Goal: Information Seeking & Learning: Learn about a topic

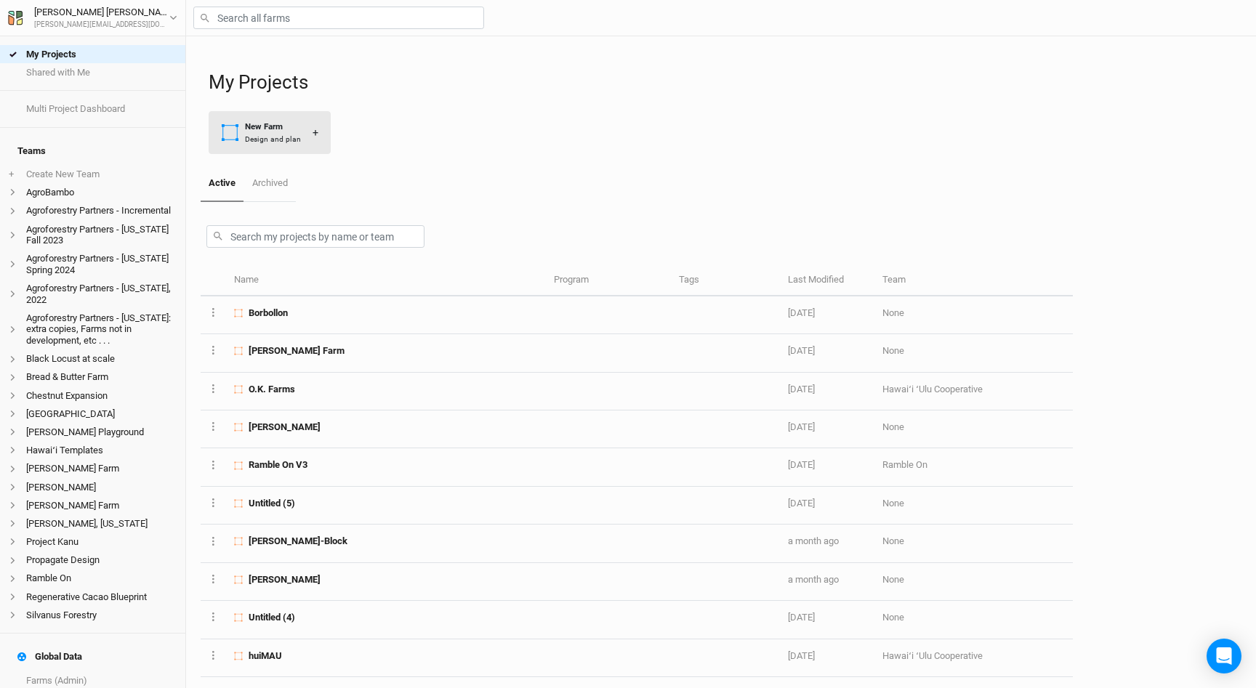
click at [254, 139] on div "Design and plan" at bounding box center [273, 139] width 56 height 11
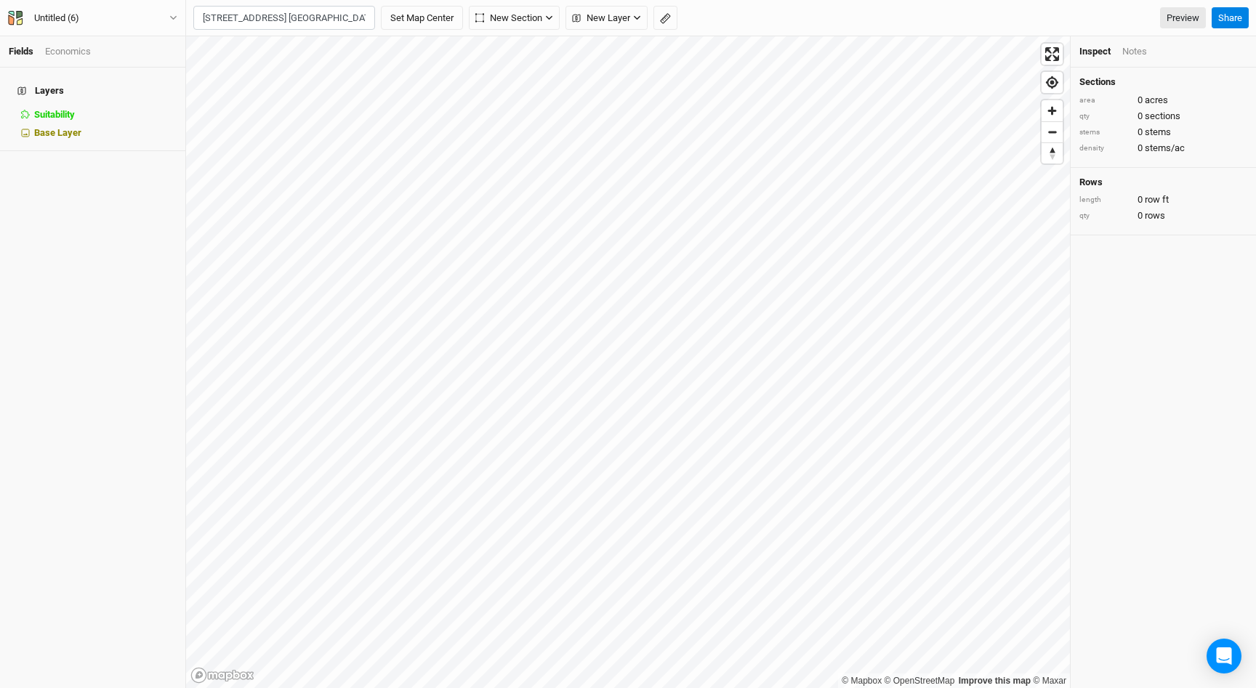
click at [340, 55] on body "Fields Economics Layers Suitability hide Base Layer Untitled (6) Back Project S…" at bounding box center [628, 344] width 1256 height 688
click at [324, 25] on input "[STREET_ADDRESS] [GEOGRAPHIC_DATA]" at bounding box center [284, 18] width 182 height 25
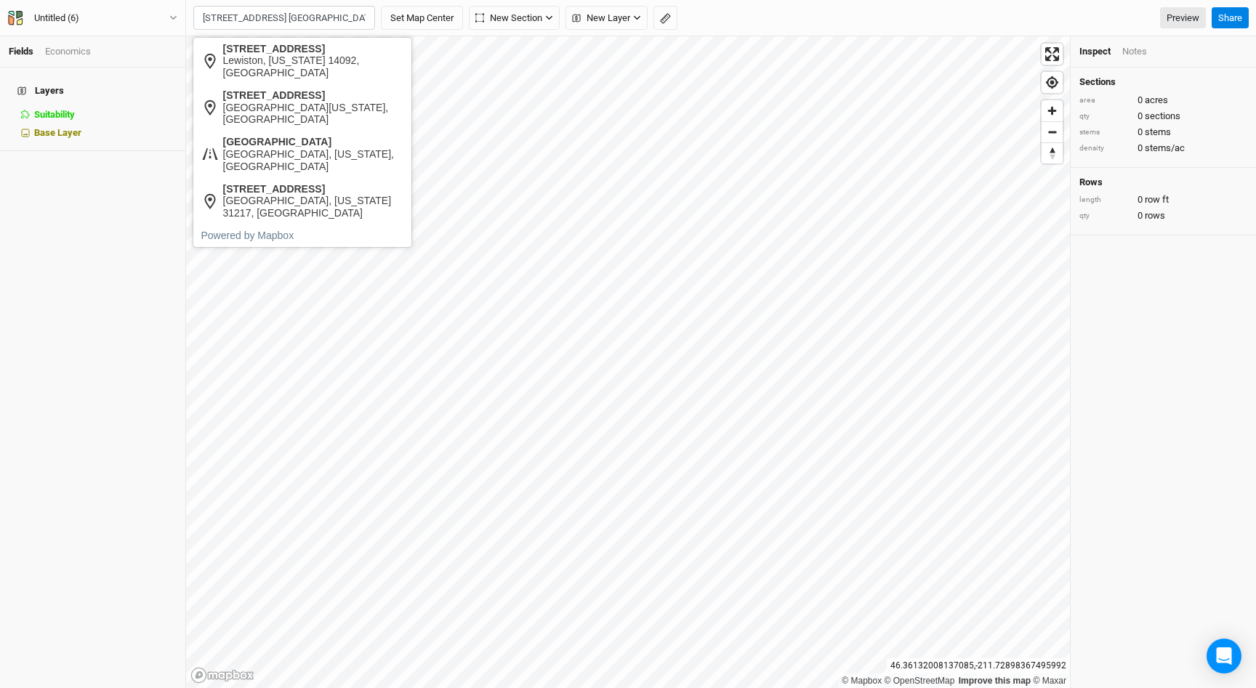
click at [305, 21] on input "[STREET_ADDRESS] [GEOGRAPHIC_DATA]" at bounding box center [284, 18] width 182 height 25
drag, startPoint x: 287, startPoint y: 70, endPoint x: 266, endPoint y: 54, distance: 26.5
click at [287, 70] on div "Lewiston, [US_STATE] 14092, [GEOGRAPHIC_DATA]" at bounding box center [313, 67] width 181 height 25
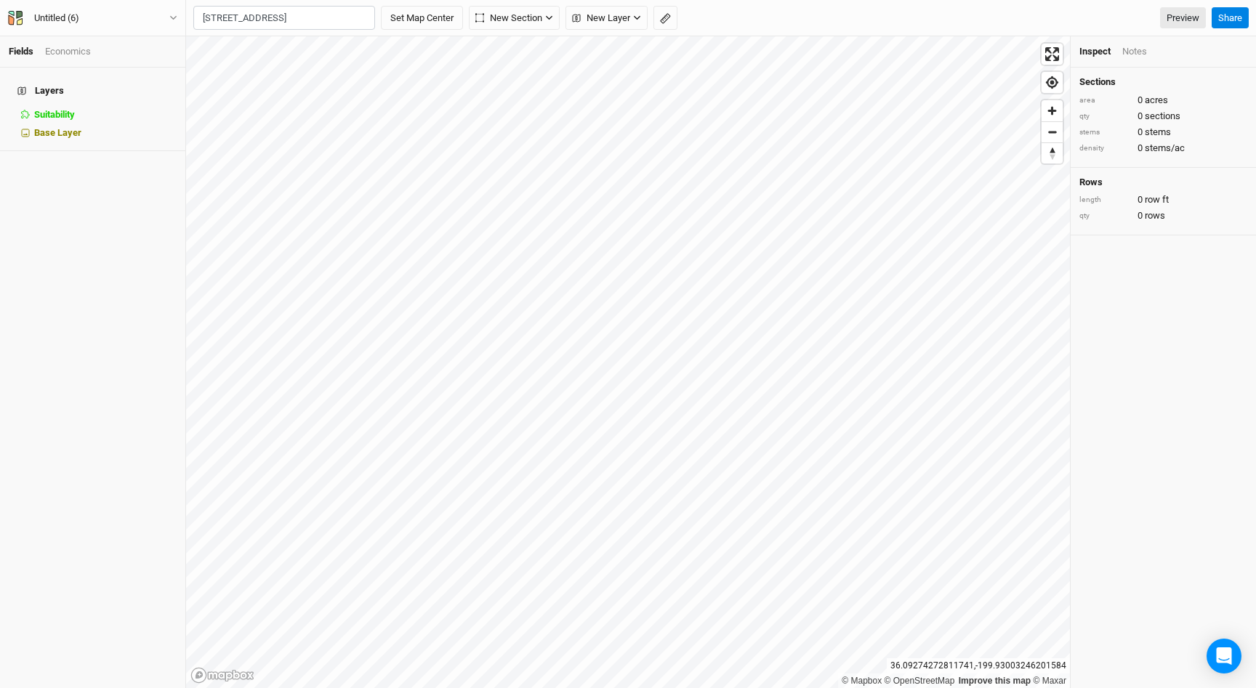
type input "[STREET_ADDRESS][US_STATE]"
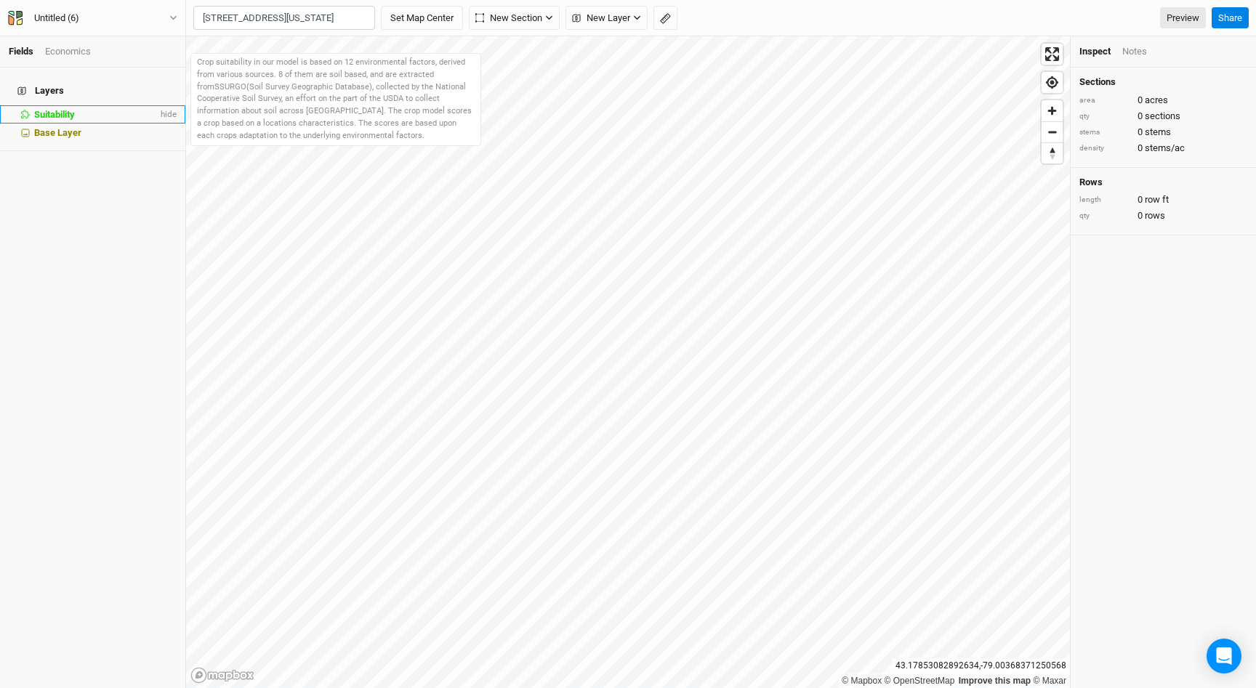
click at [70, 105] on li "Suitability hide" at bounding box center [92, 114] width 185 height 18
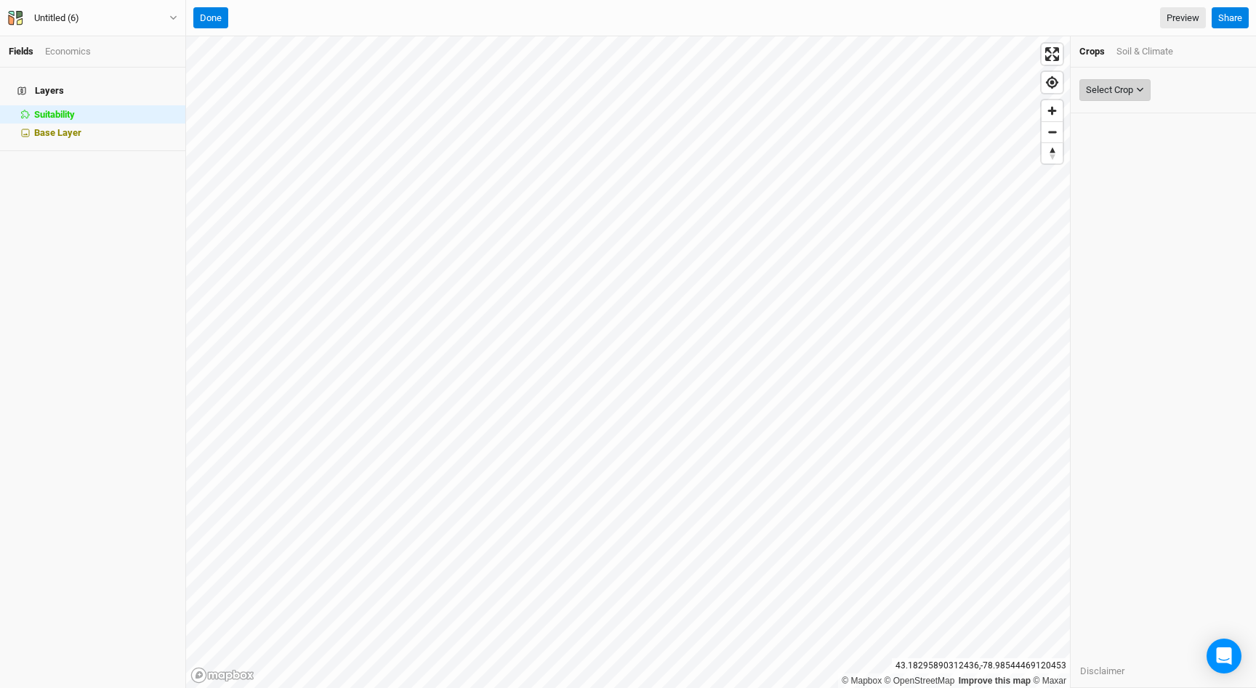
click at [1129, 85] on div "Select Crop" at bounding box center [1109, 90] width 47 height 15
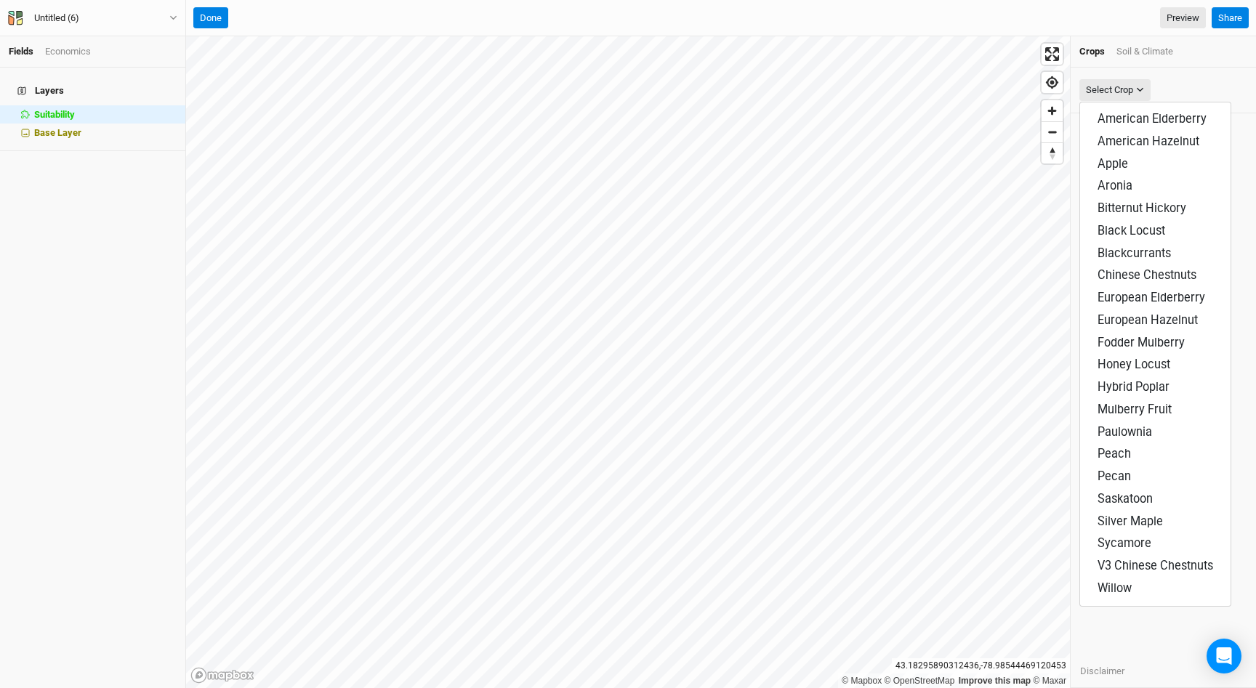
click at [1143, 49] on div "Soil & Climate" at bounding box center [1145, 51] width 57 height 13
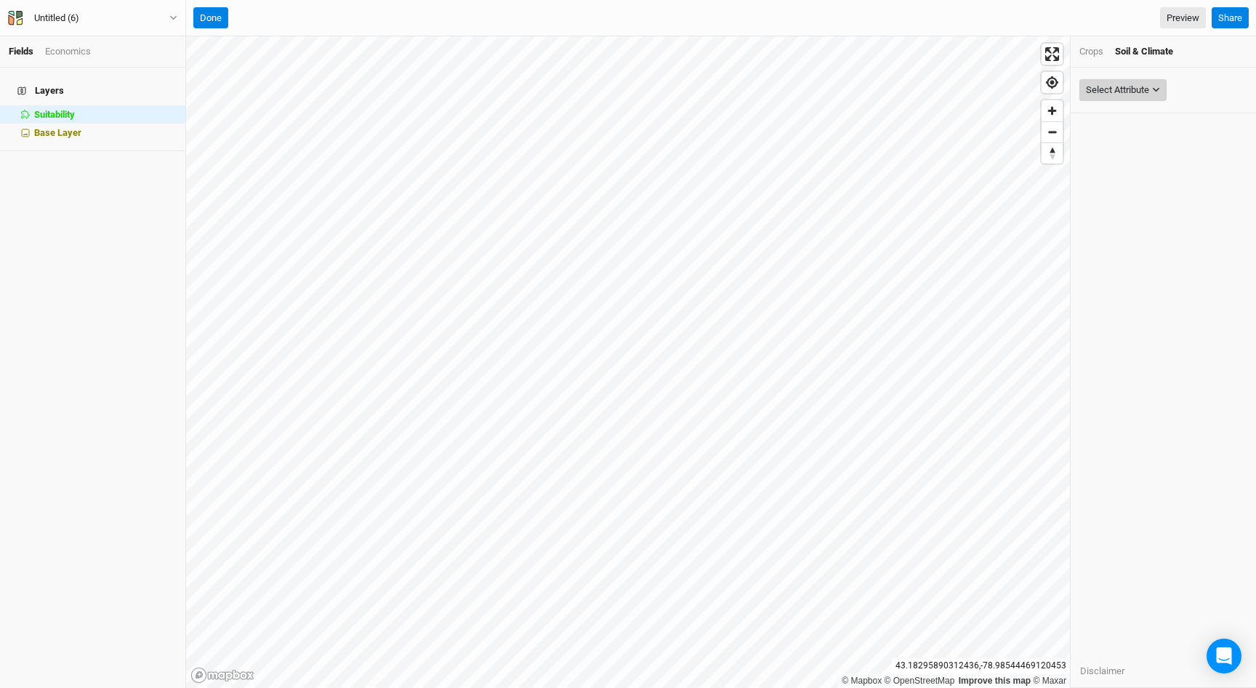
click at [1125, 83] on div "Select Attribute" at bounding box center [1117, 90] width 63 height 15
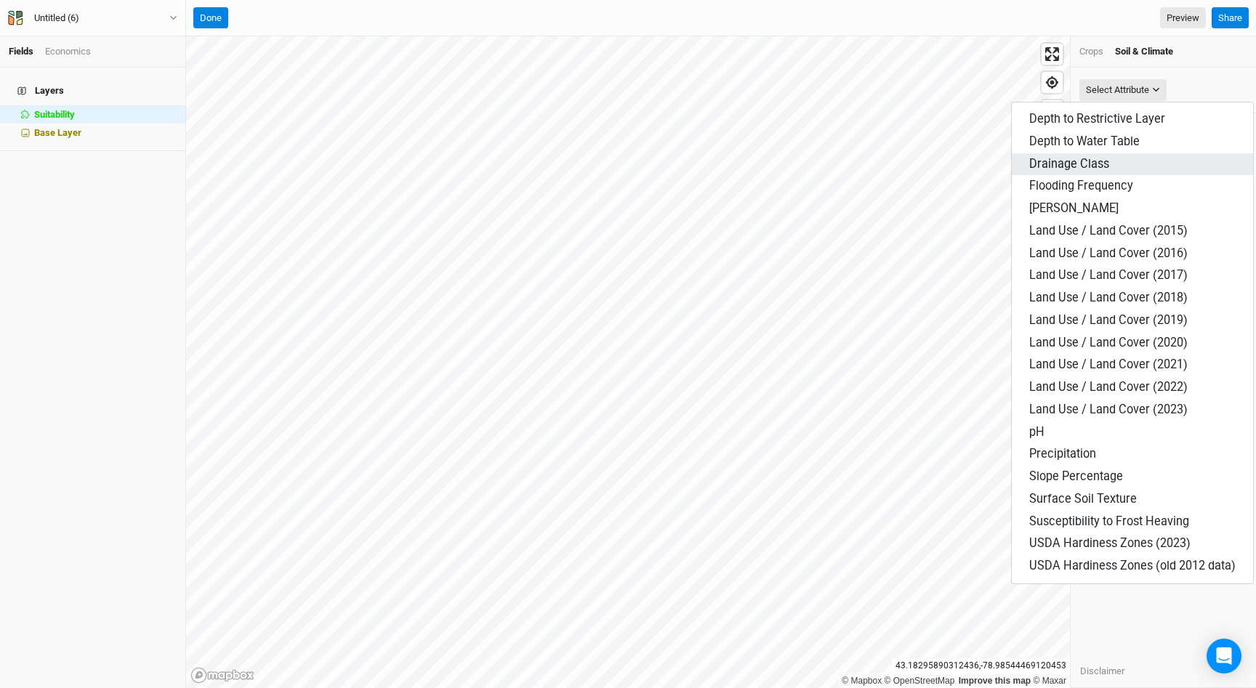
click at [1120, 161] on button "Drainage Class" at bounding box center [1132, 164] width 241 height 23
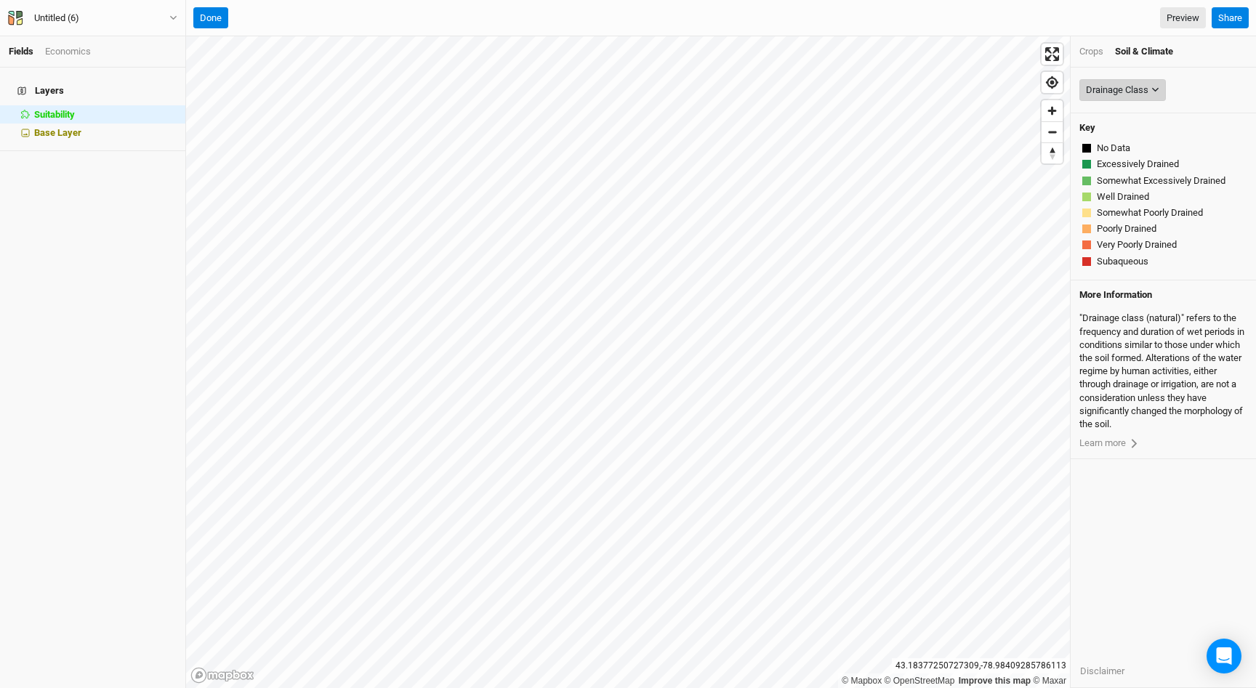
click at [1141, 87] on div "Drainage Class" at bounding box center [1117, 90] width 63 height 15
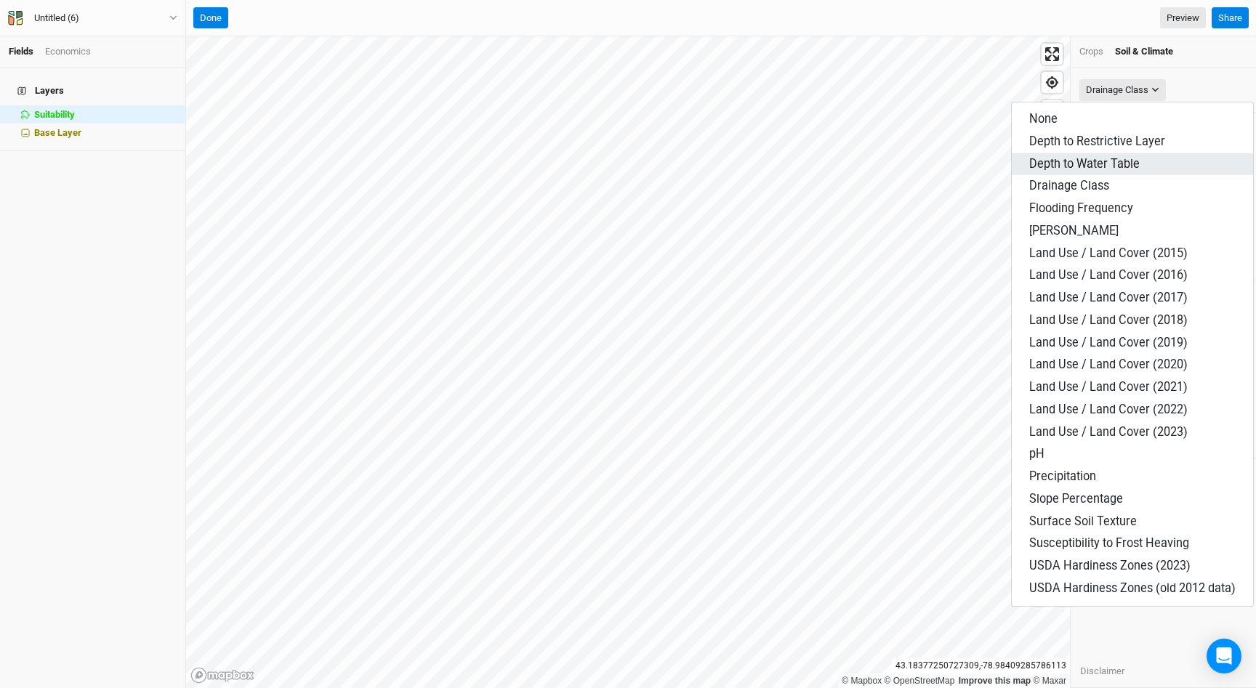
click at [1119, 173] on button "Depth to Water Table" at bounding box center [1132, 164] width 241 height 23
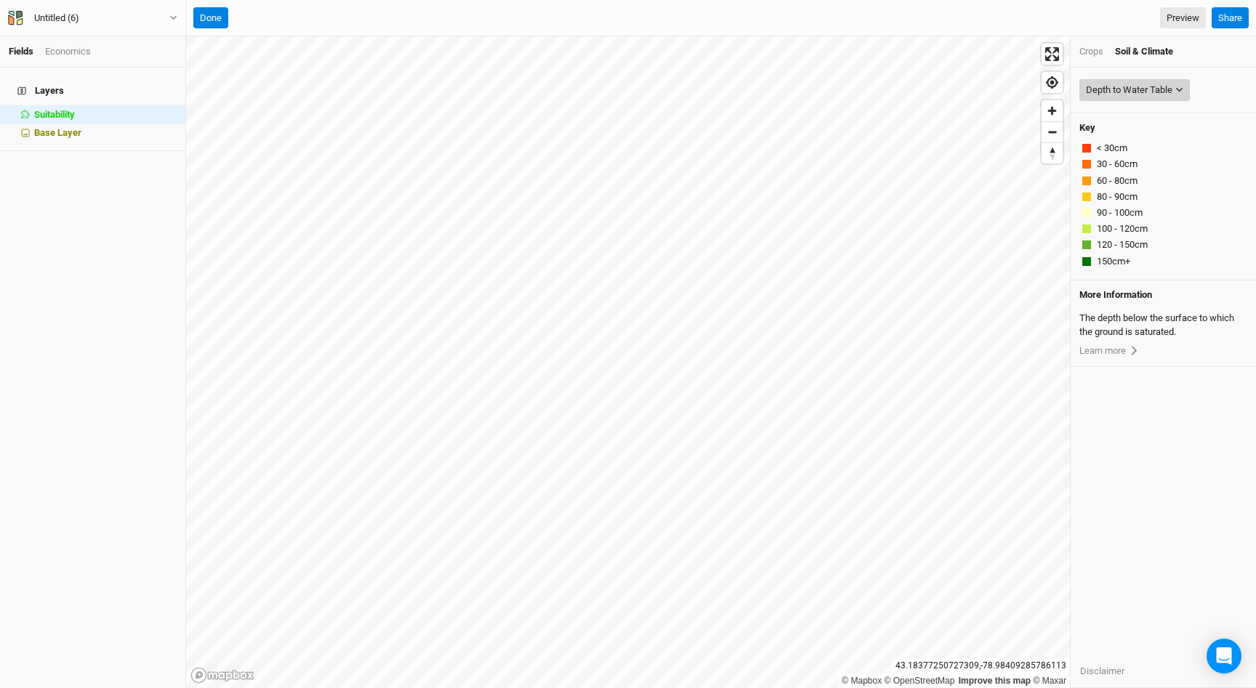
click at [1130, 94] on div "Depth to Water Table" at bounding box center [1129, 90] width 87 height 15
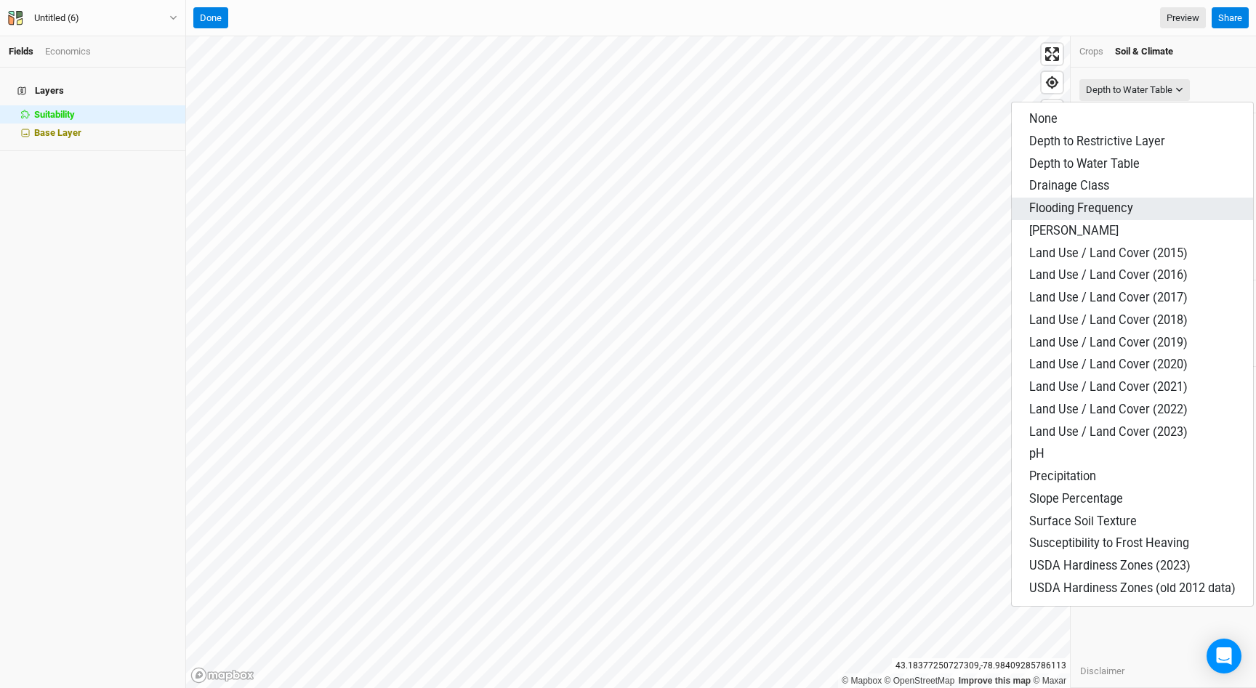
click at [1093, 202] on span "Flooding Frequency" at bounding box center [1081, 208] width 104 height 14
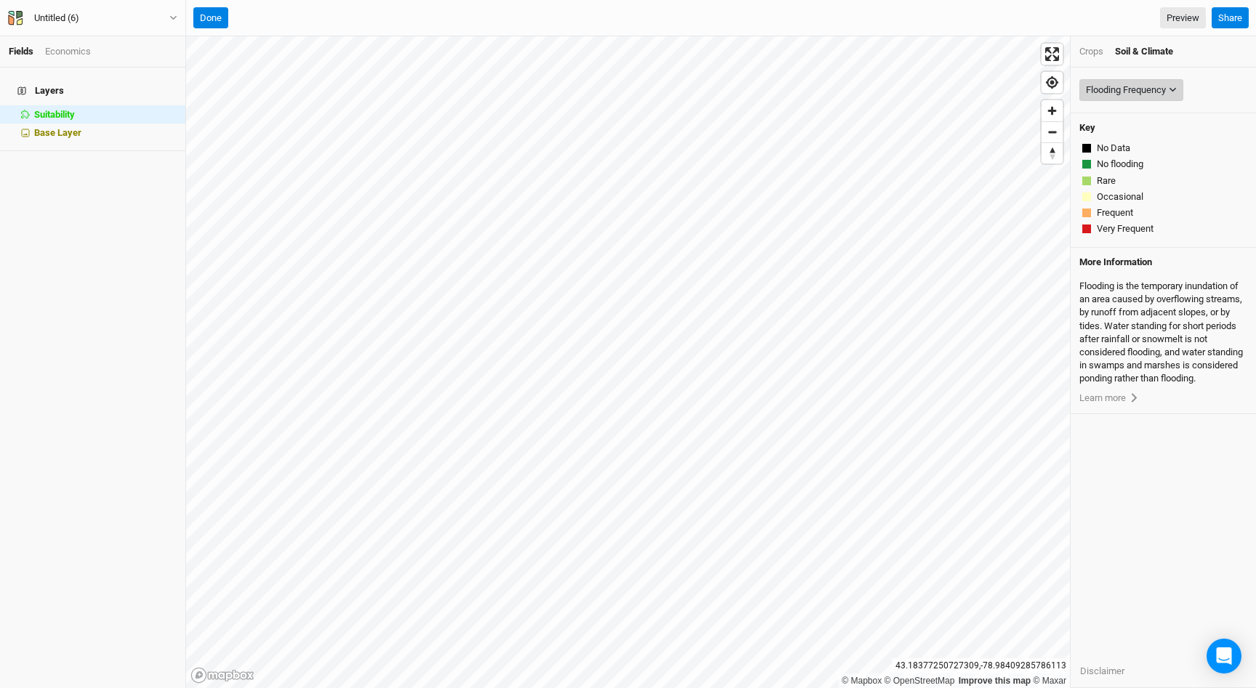
click at [1128, 95] on div "Flooding Frequency" at bounding box center [1126, 90] width 80 height 15
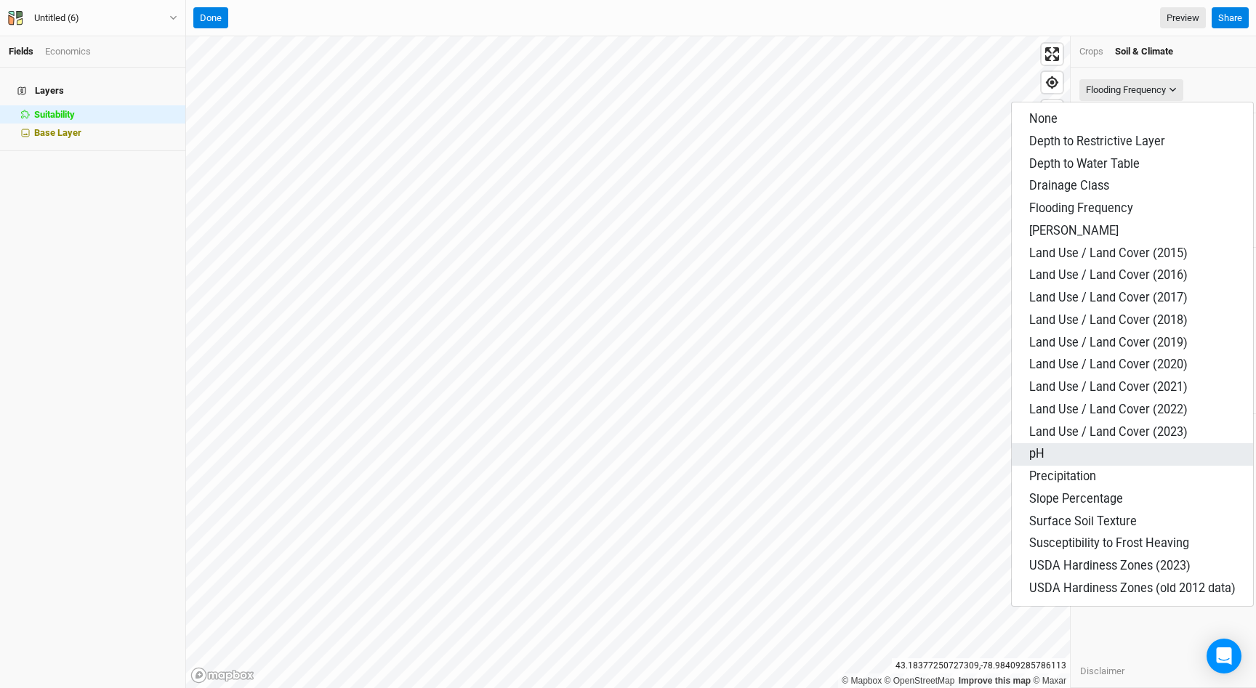
click at [1117, 451] on button "pH" at bounding box center [1132, 454] width 241 height 23
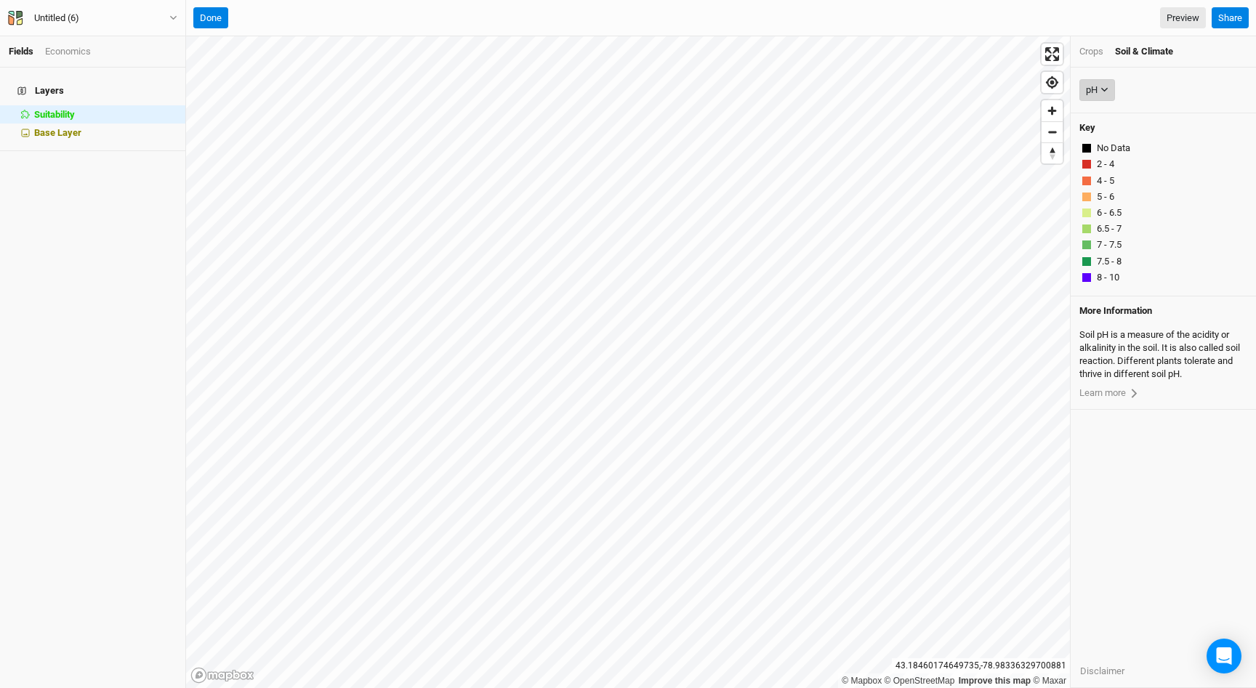
click at [1094, 92] on div "pH" at bounding box center [1092, 90] width 12 height 15
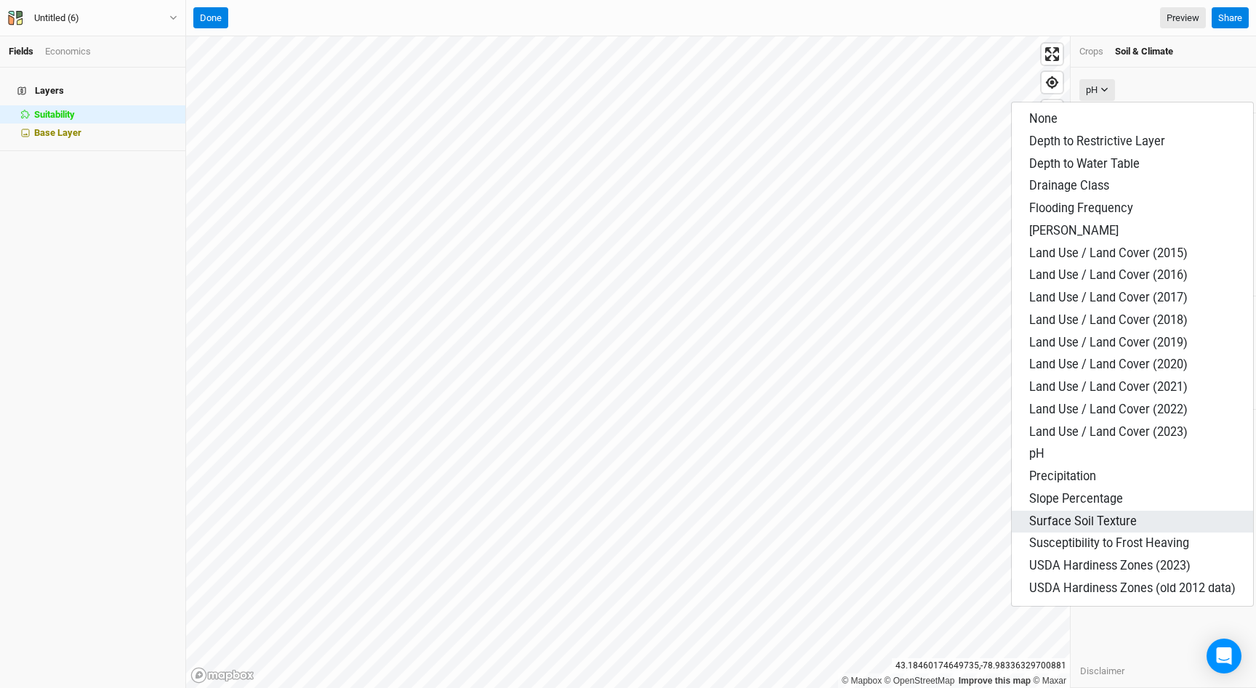
click at [1098, 523] on span "Surface Soil Texture" at bounding box center [1083, 522] width 108 height 14
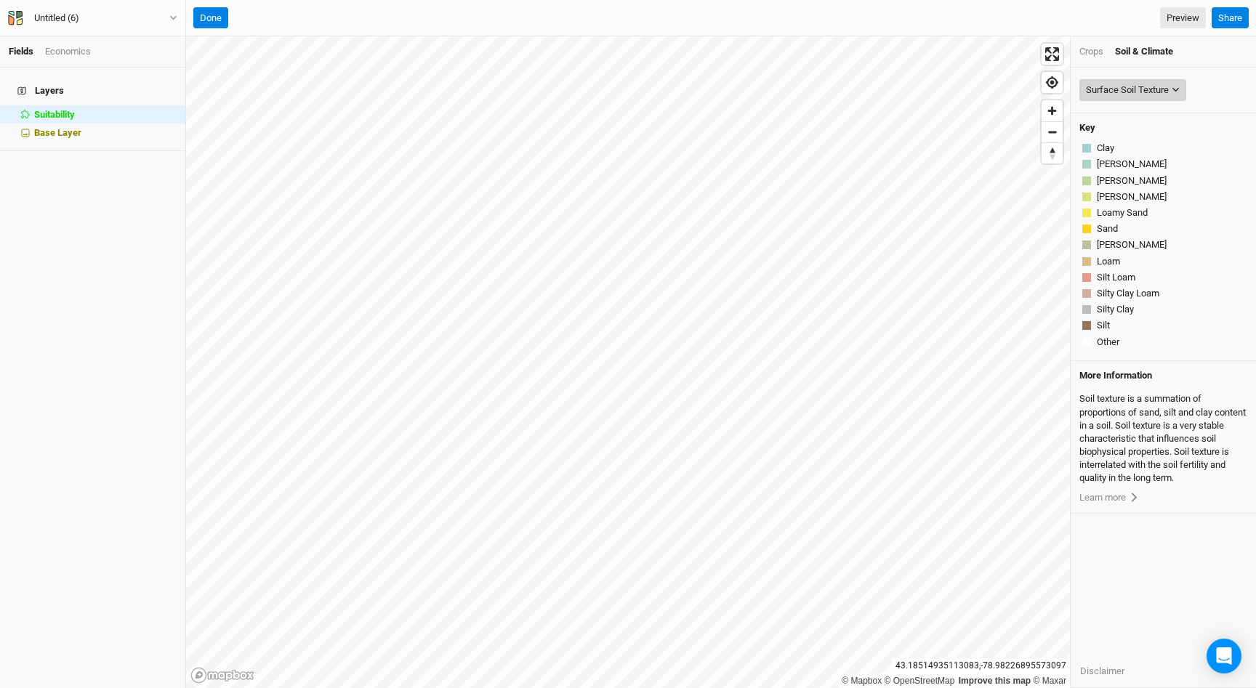
click at [1100, 86] on div "Surface Soil Texture" at bounding box center [1127, 90] width 83 height 15
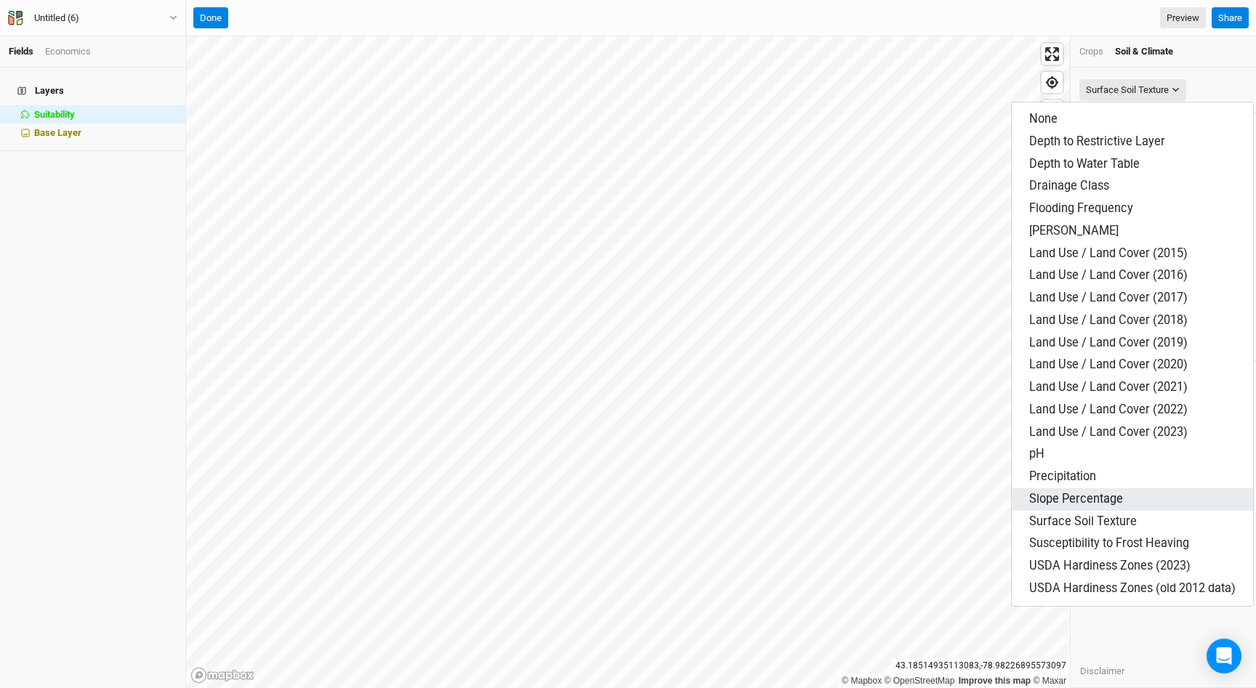
click at [1113, 507] on button "Slope Percentage" at bounding box center [1132, 500] width 241 height 23
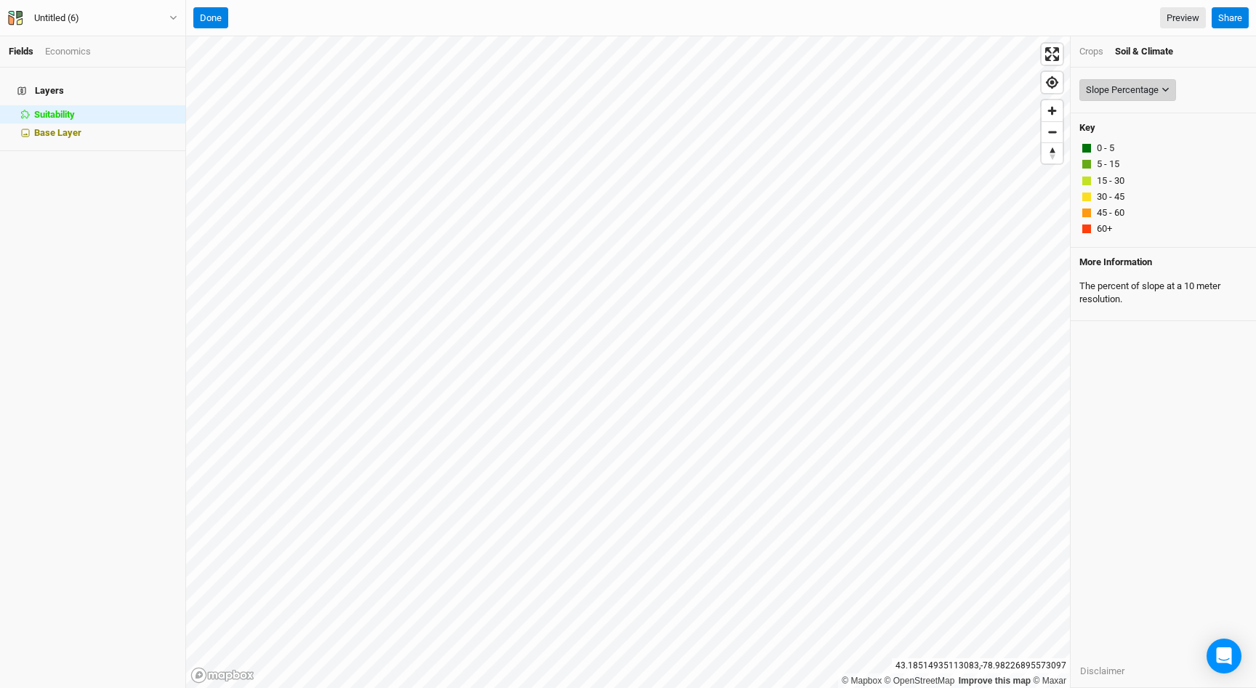
click at [1120, 84] on div "Slope Percentage" at bounding box center [1122, 90] width 73 height 15
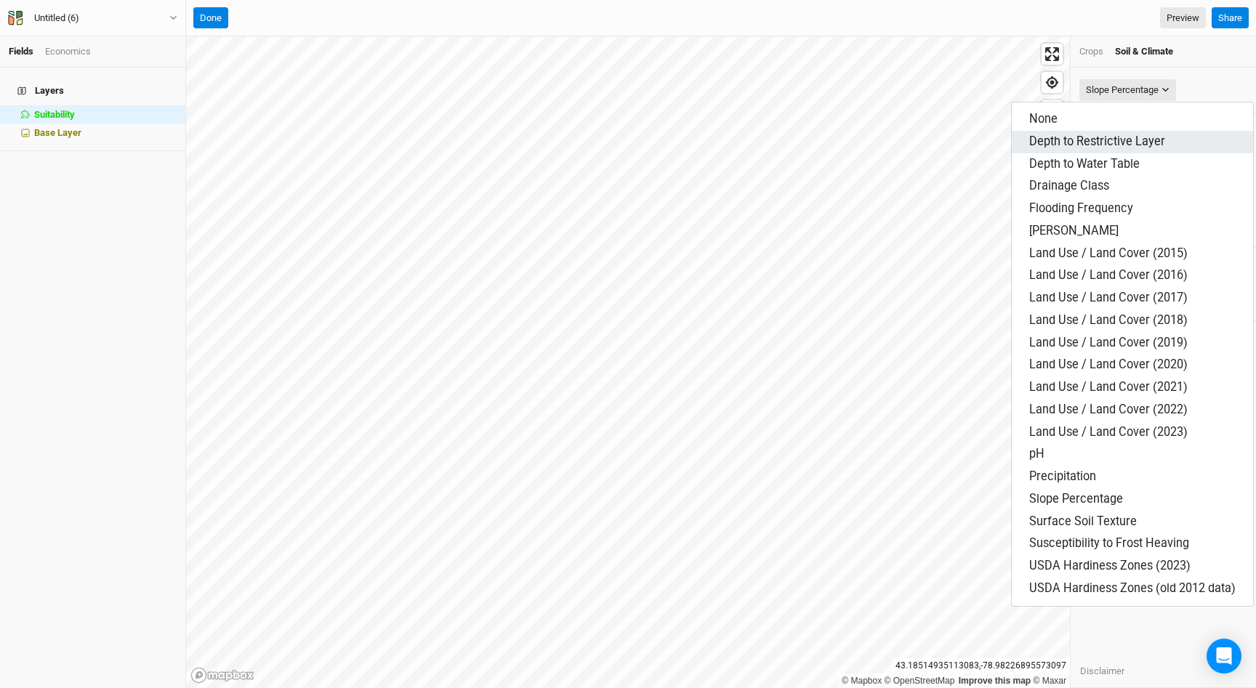
click at [1126, 136] on span "Depth to Restrictive Layer" at bounding box center [1097, 142] width 136 height 14
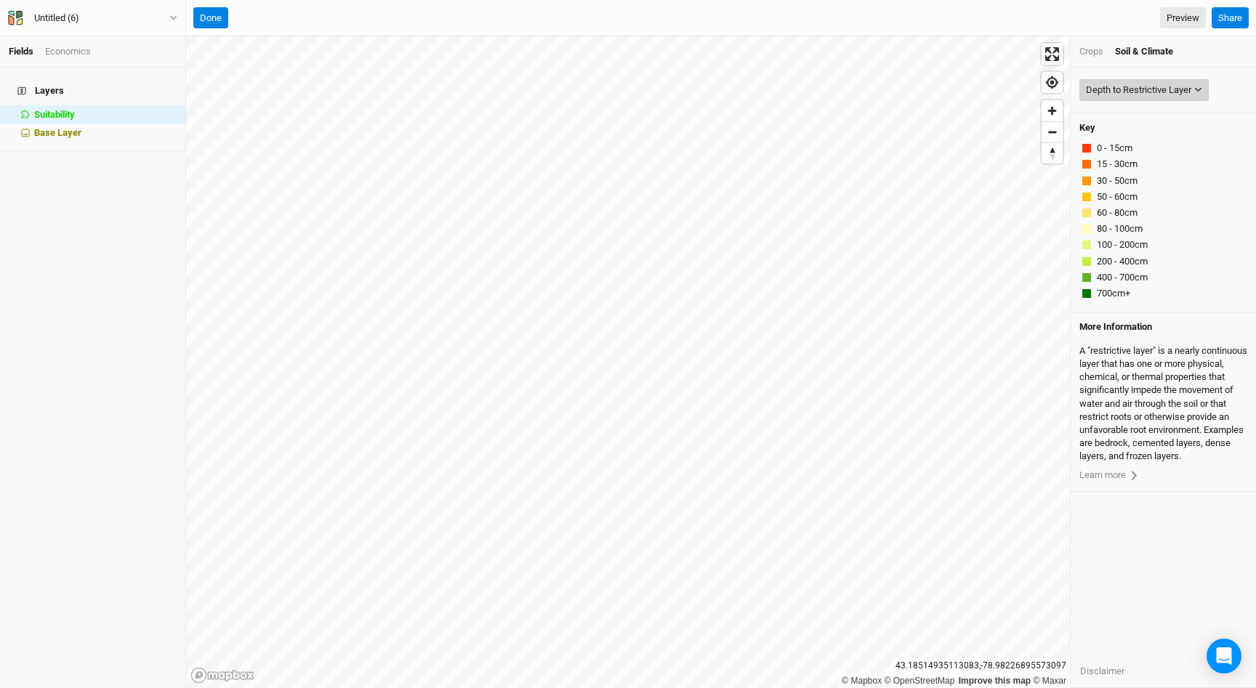
click at [1132, 85] on div "Depth to Restrictive Layer" at bounding box center [1138, 90] width 105 height 15
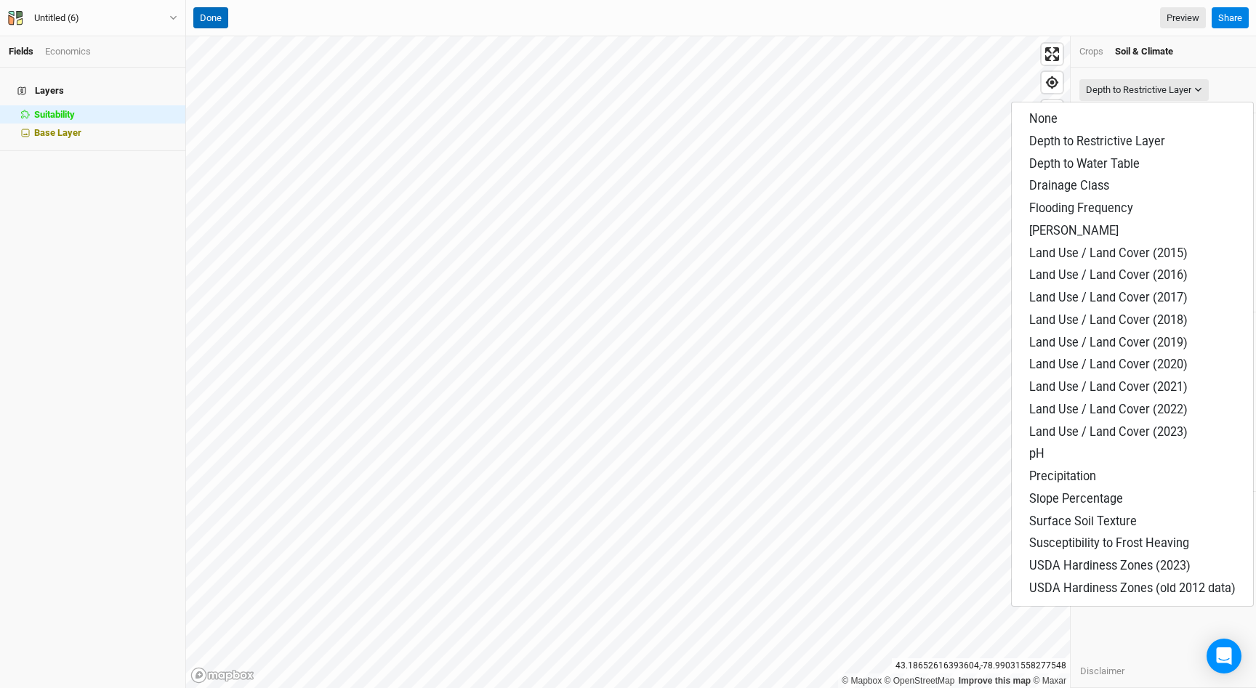
click at [206, 12] on button "Done" at bounding box center [210, 18] width 35 height 22
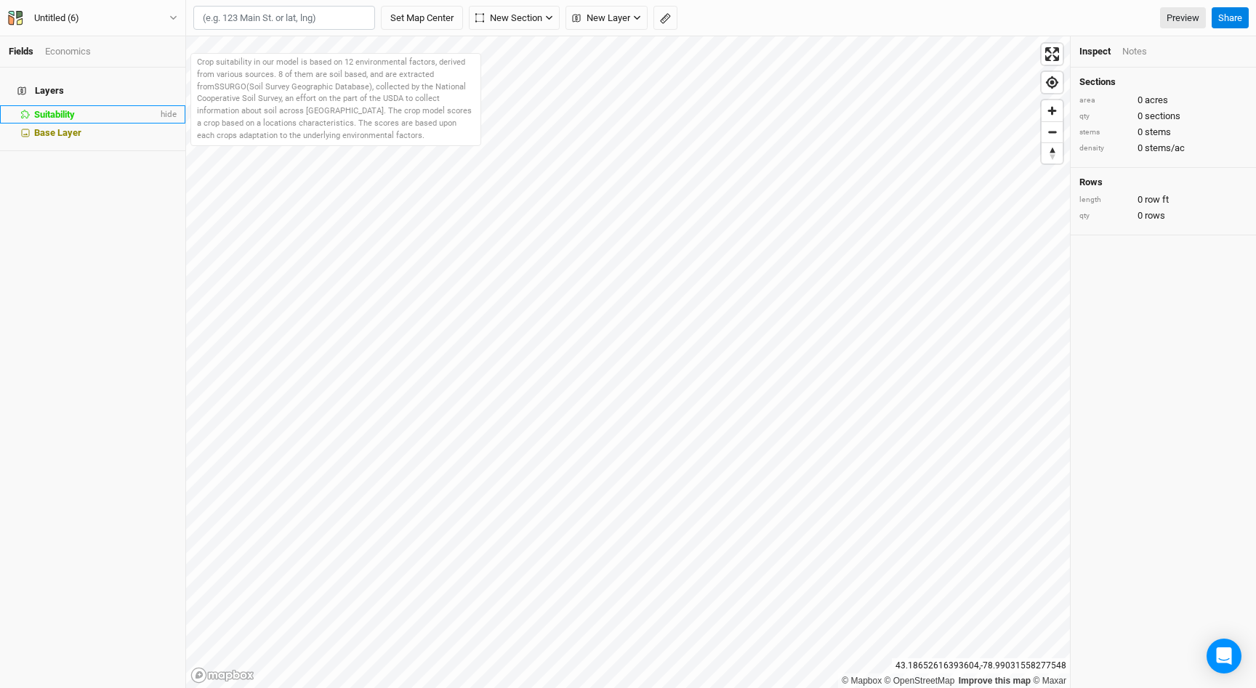
click at [136, 109] on div "Suitability" at bounding box center [96, 115] width 124 height 12
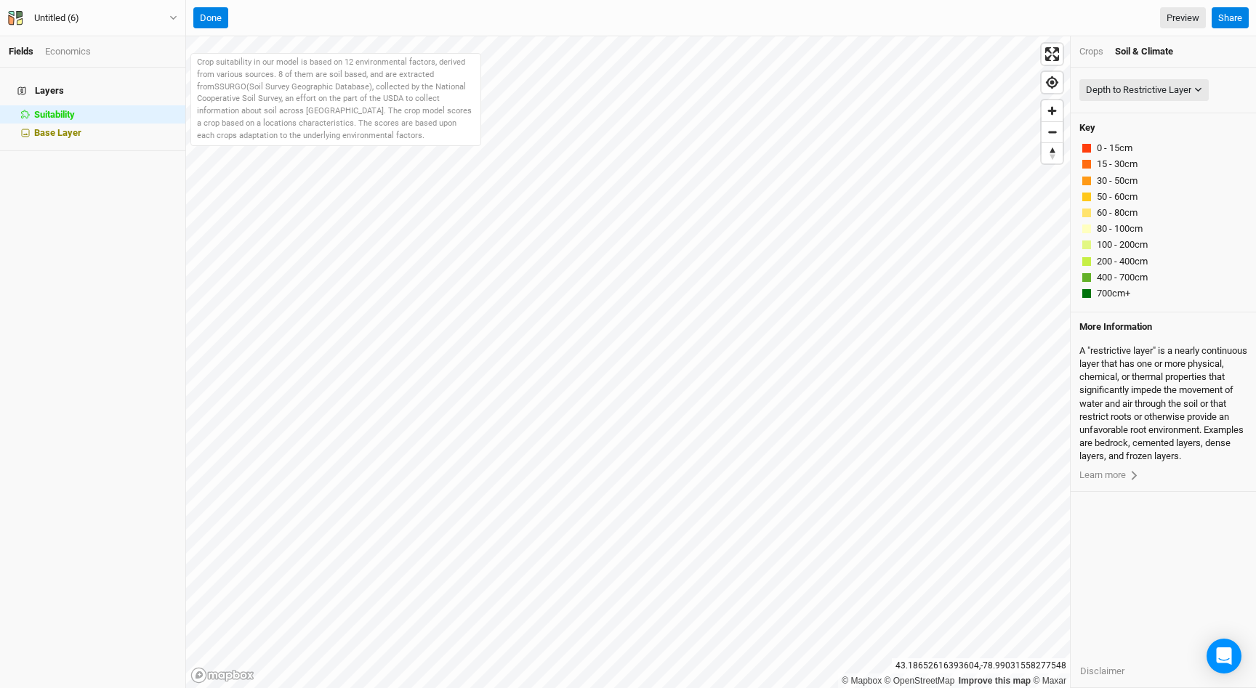
click at [160, 105] on li "Suitability hide" at bounding box center [92, 114] width 185 height 18
click at [174, 105] on span "hide" at bounding box center [167, 114] width 19 height 18
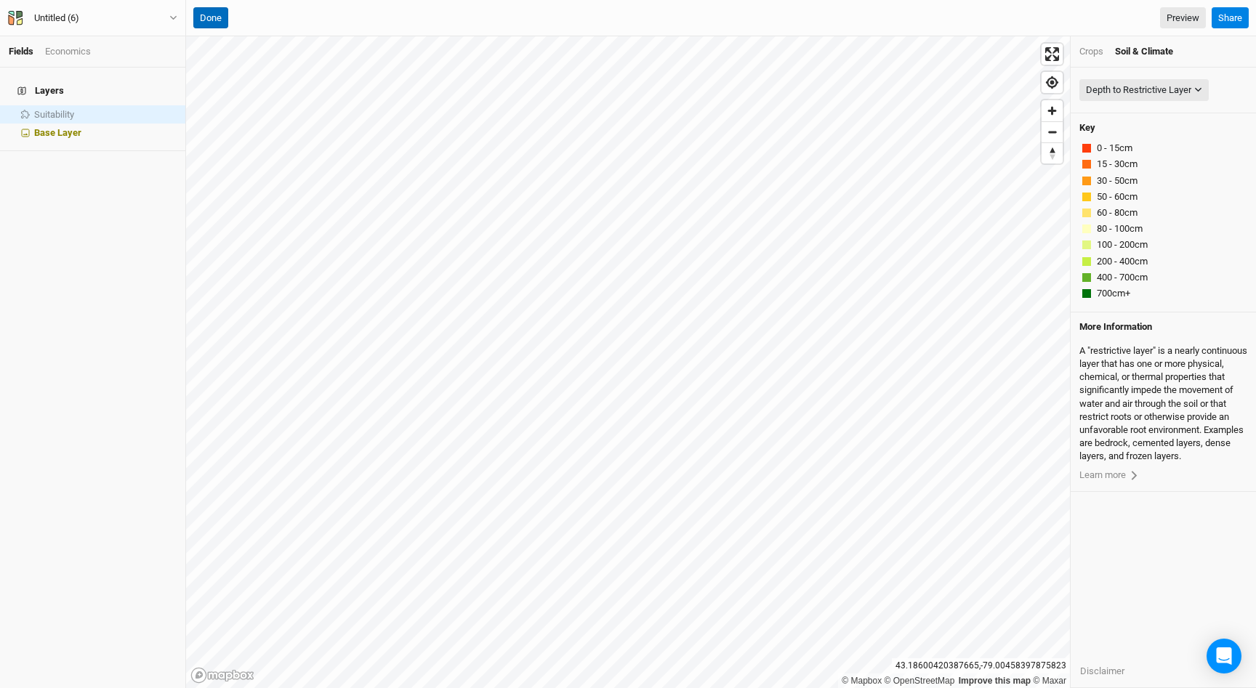
click at [222, 17] on button "Done" at bounding box center [210, 18] width 35 height 22
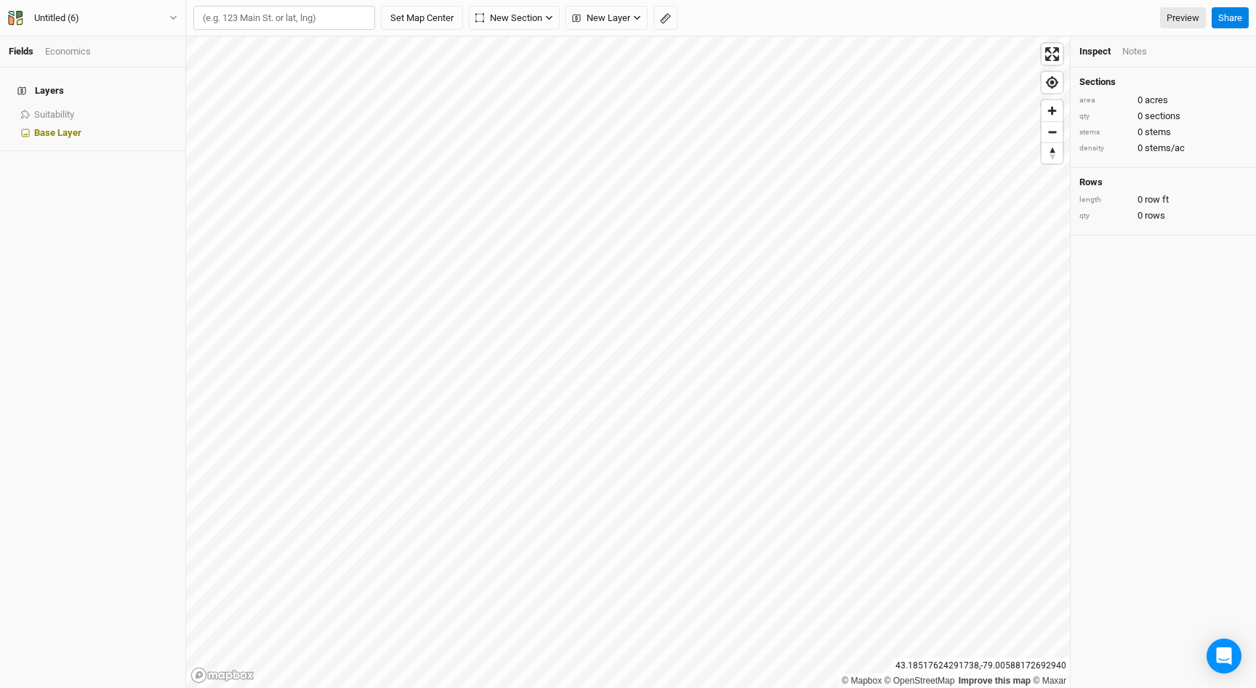
click at [53, 228] on div "Layers Suitability show Base Layer" at bounding box center [92, 378] width 185 height 621
click at [514, 15] on span "New Section" at bounding box center [508, 18] width 67 height 15
click at [667, 24] on button "button" at bounding box center [666, 18] width 24 height 25
click at [260, 21] on button "Done" at bounding box center [259, 18] width 35 height 22
click at [662, 19] on icon "button" at bounding box center [665, 18] width 11 height 11
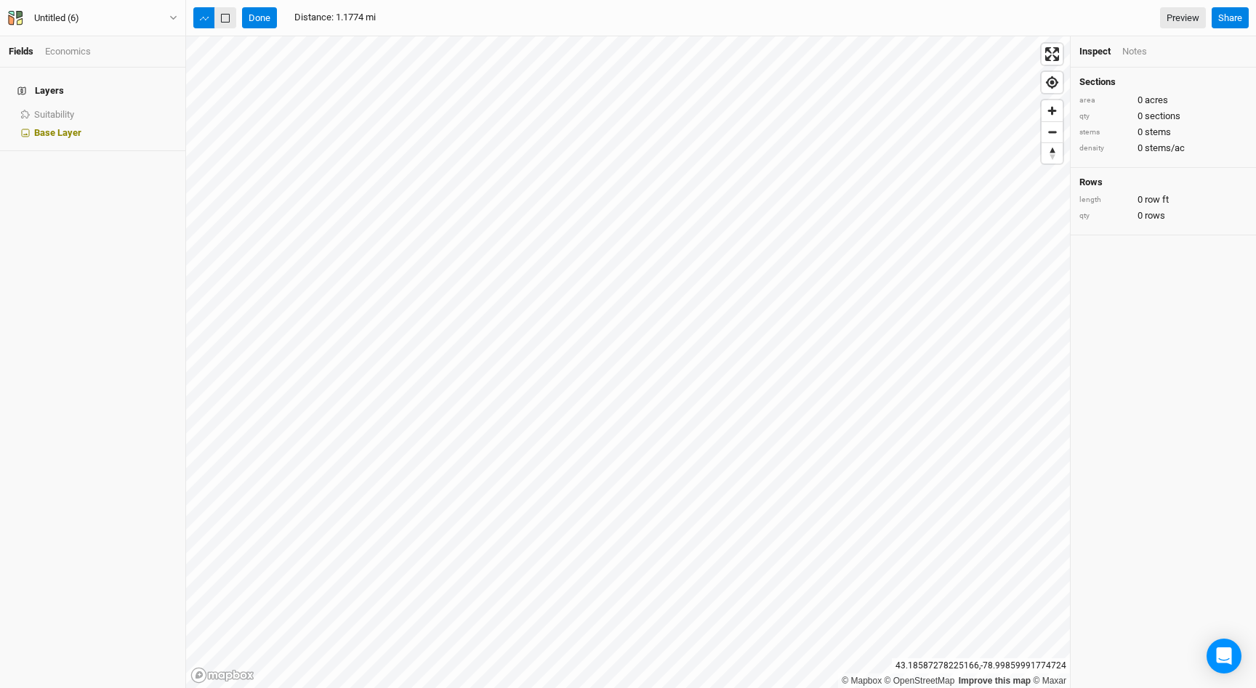
click at [227, 20] on icon "button" at bounding box center [225, 18] width 9 height 9
click at [262, 12] on button "Done" at bounding box center [259, 18] width 35 height 22
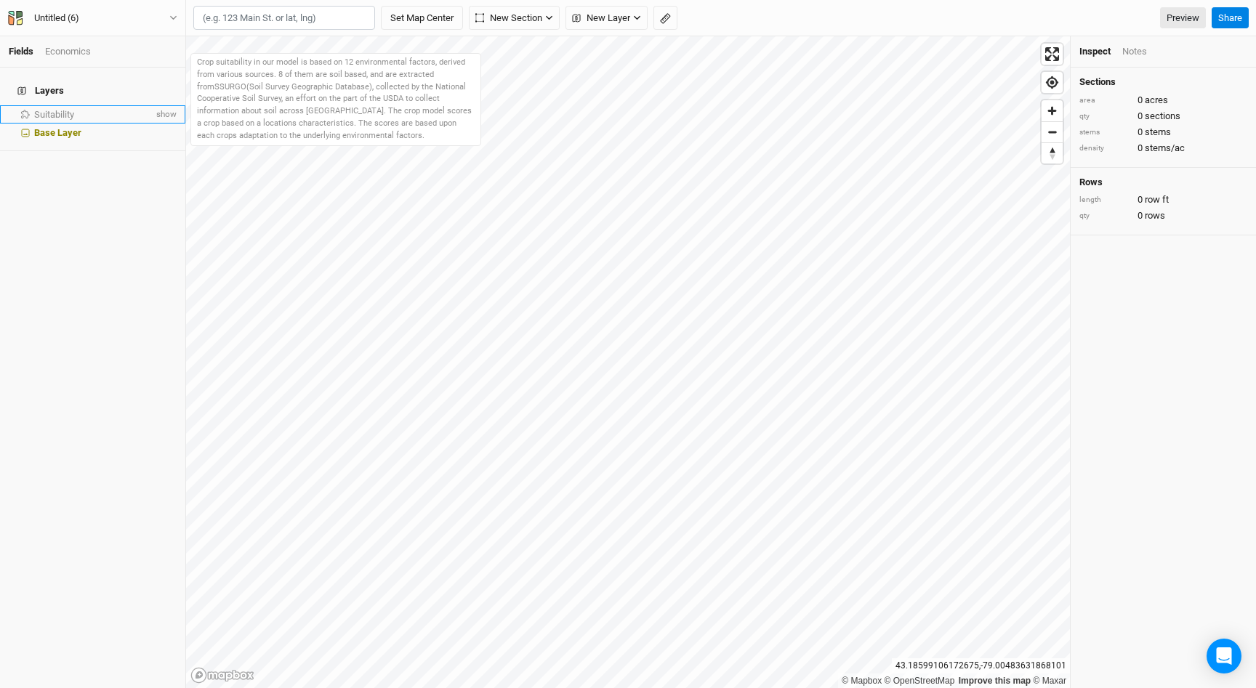
click at [77, 109] on div "Suitability" at bounding box center [93, 115] width 119 height 12
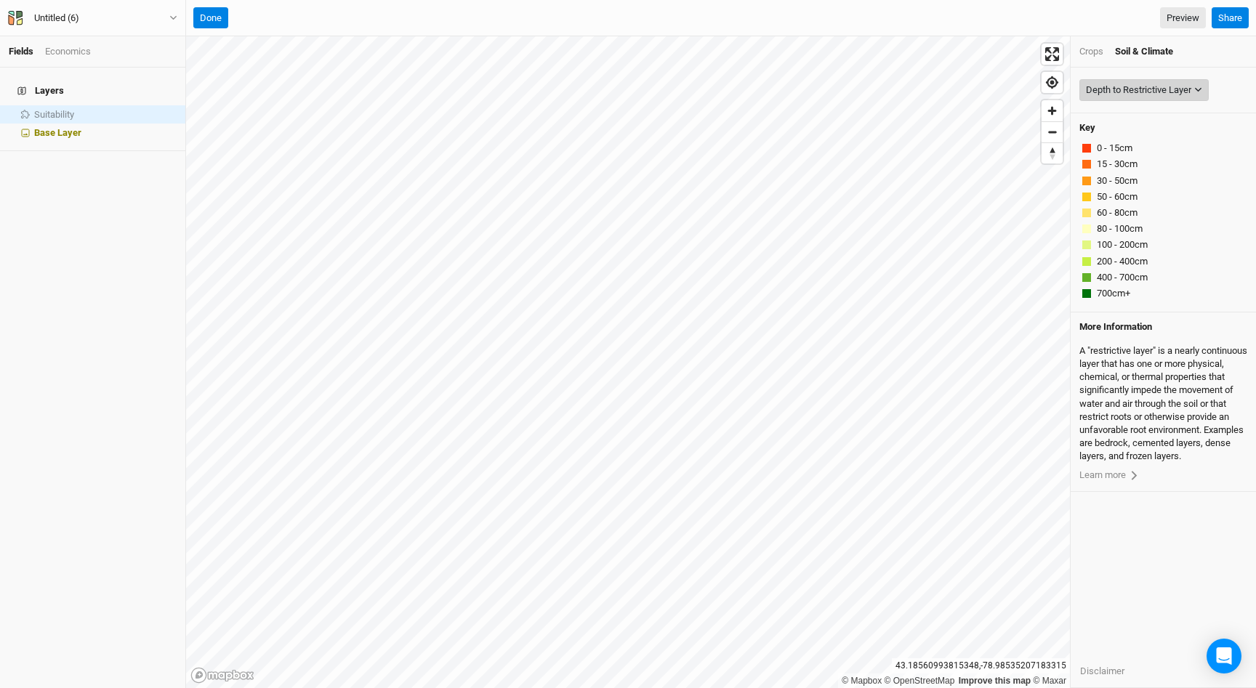
click at [1170, 88] on div "Depth to Restrictive Layer" at bounding box center [1138, 90] width 105 height 15
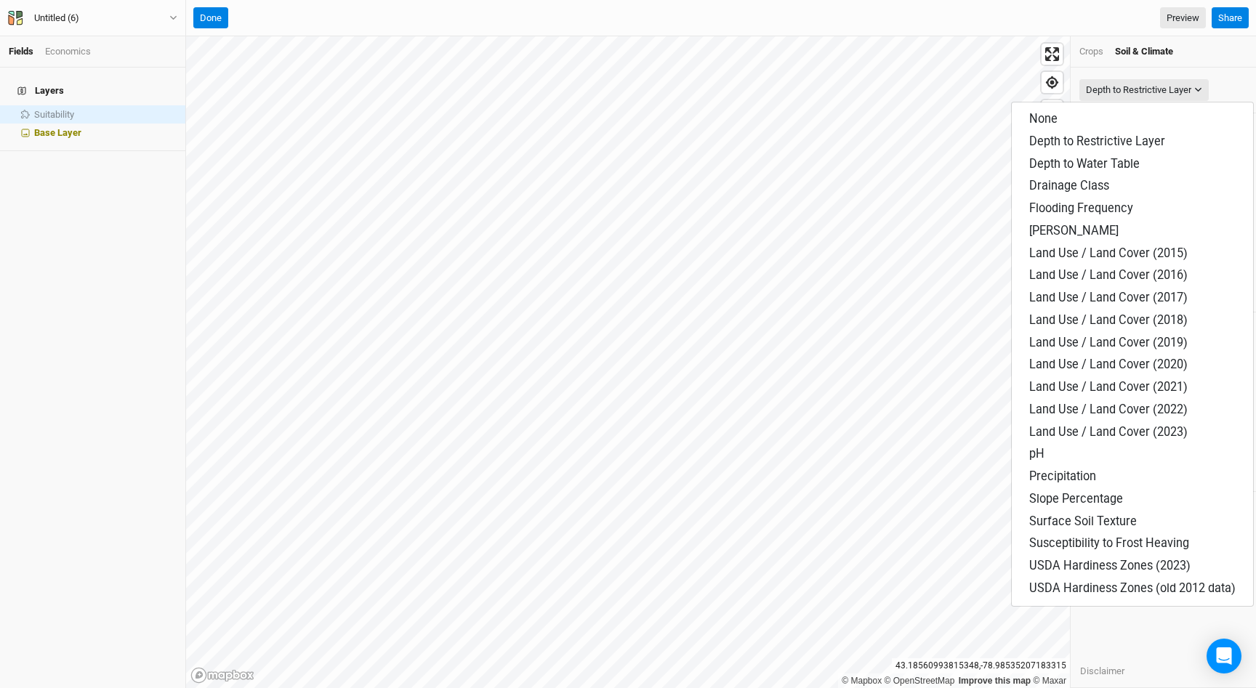
click at [1092, 49] on div "Crops" at bounding box center [1092, 51] width 24 height 13
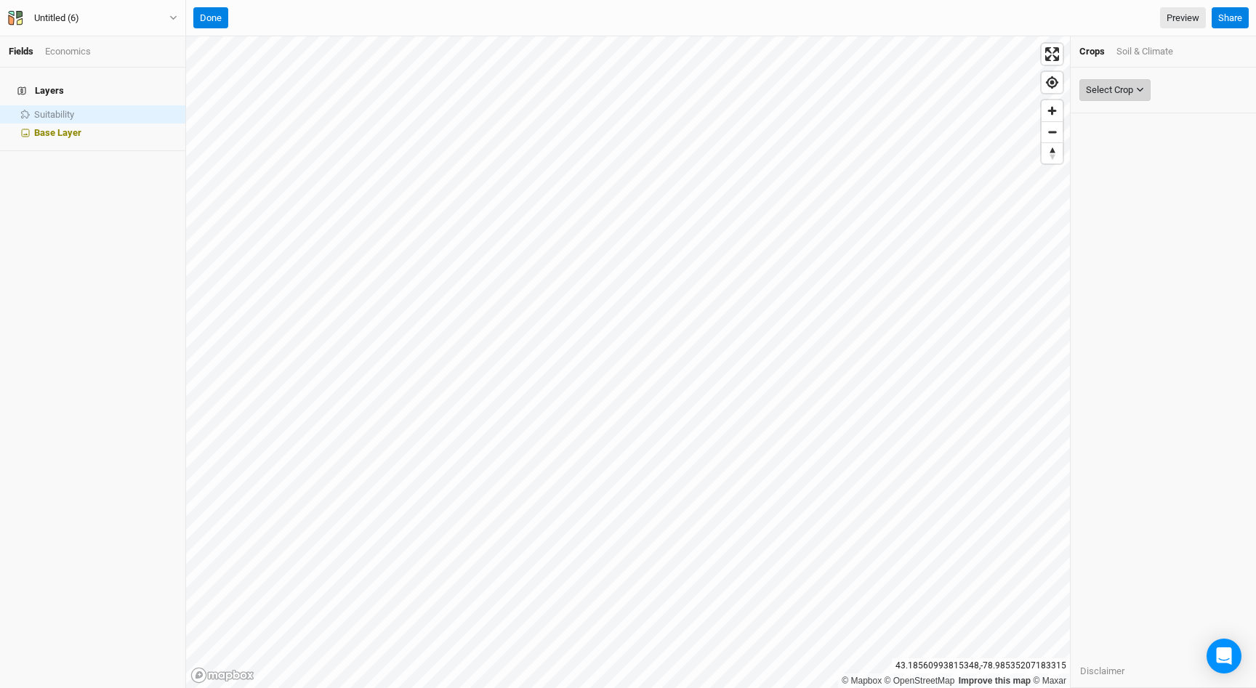
click at [1104, 92] on div "Select Crop" at bounding box center [1109, 90] width 47 height 15
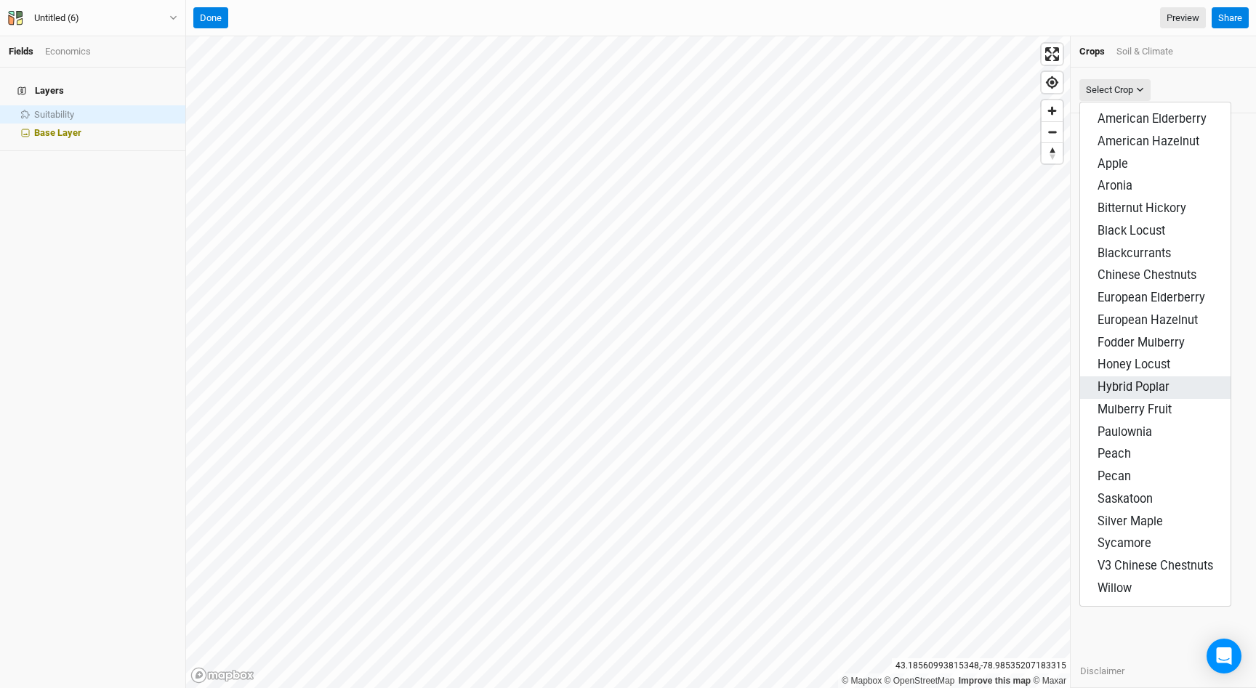
click at [1130, 382] on span "Hybrid Poplar" at bounding box center [1134, 387] width 72 height 14
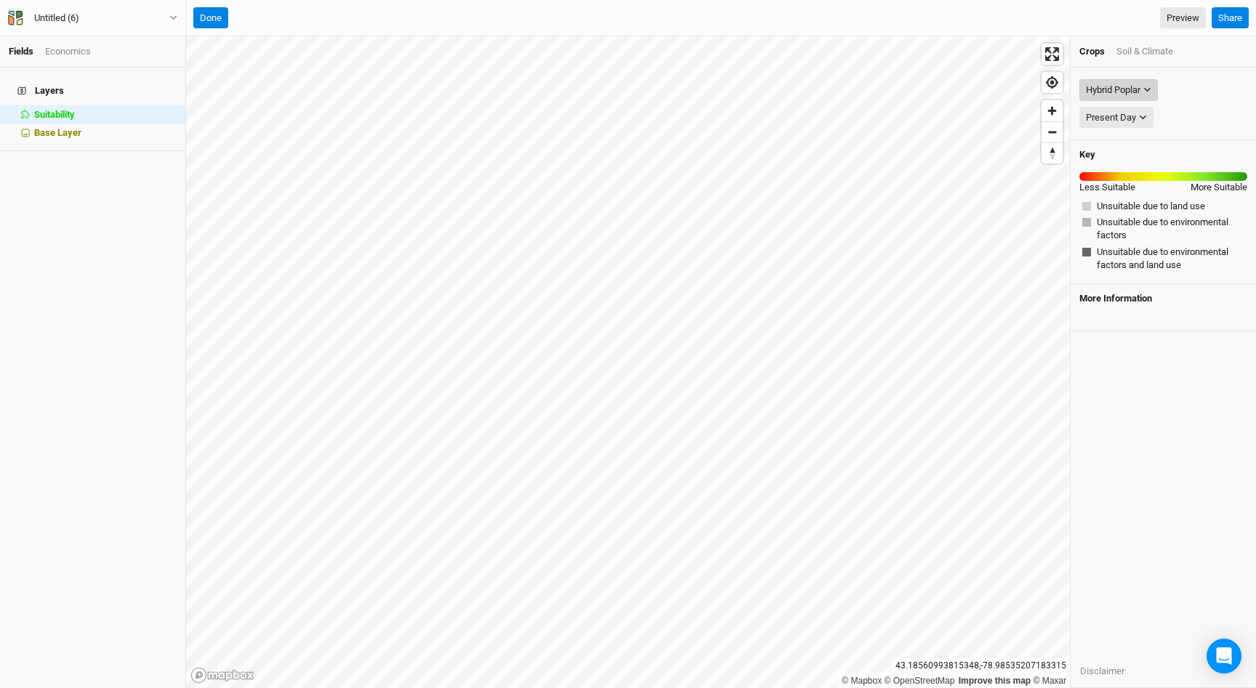
click at [1123, 83] on div "Hybrid Poplar" at bounding box center [1113, 90] width 55 height 15
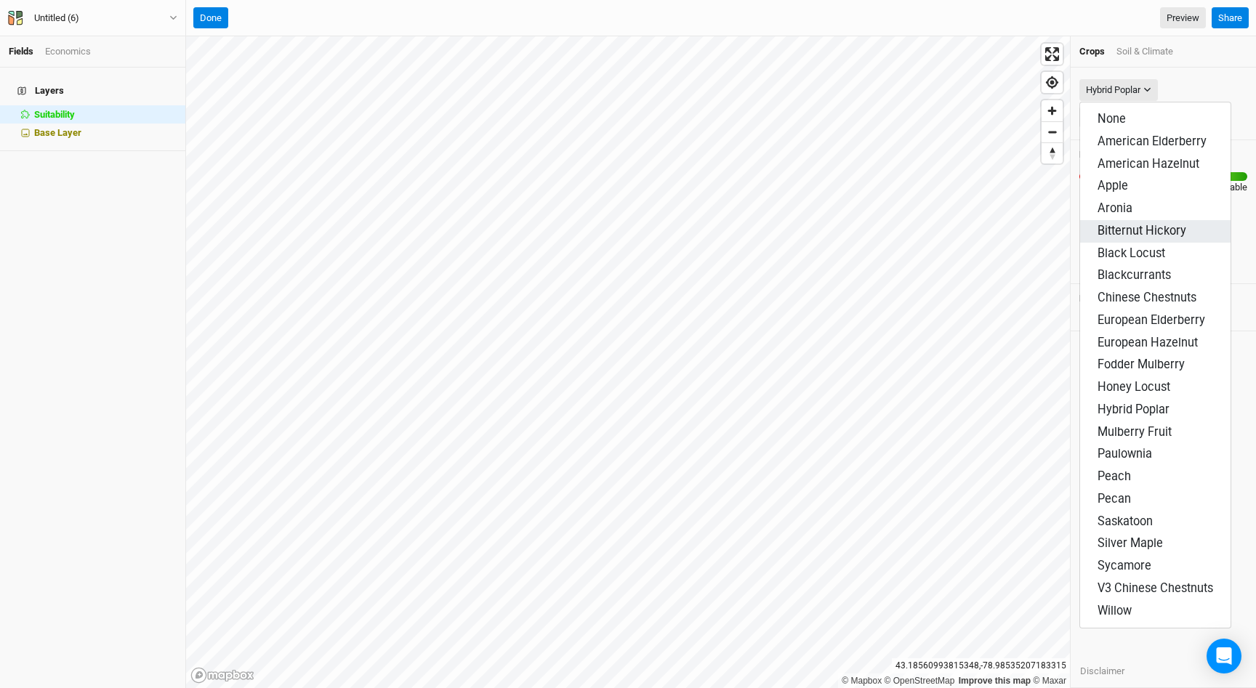
click at [1117, 240] on button "Bitternut Hickory" at bounding box center [1155, 231] width 150 height 23
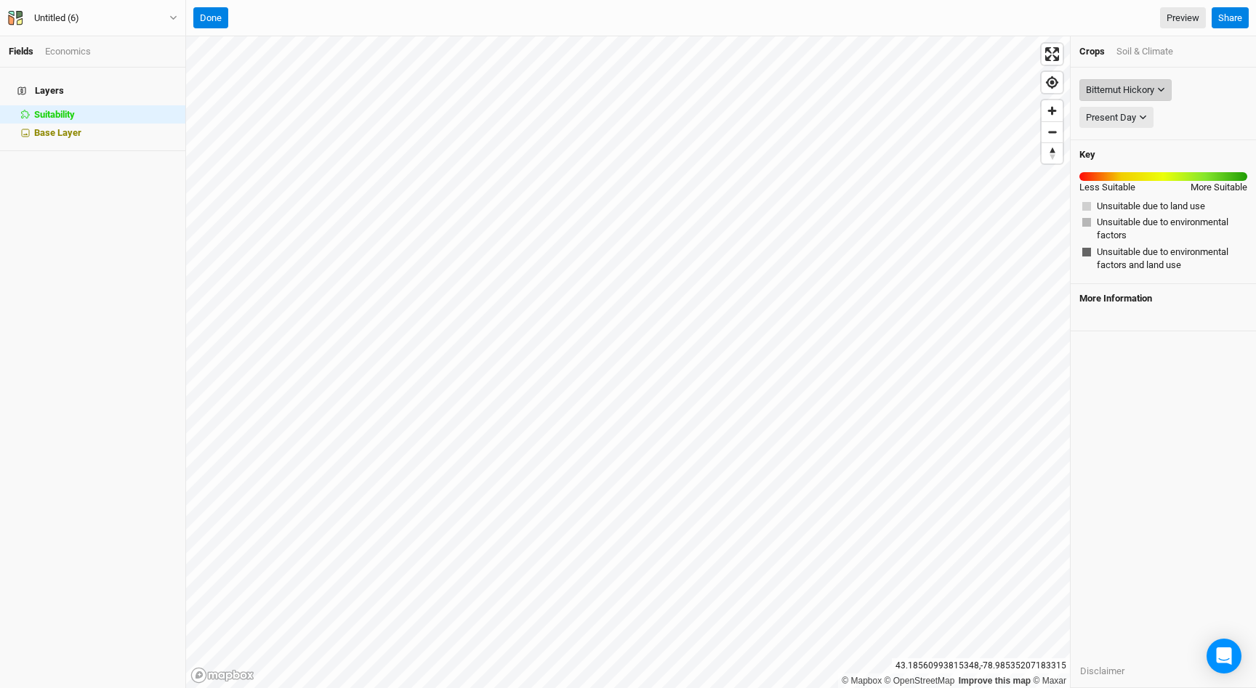
click at [1131, 79] on button "Bitternut Hickory" at bounding box center [1126, 90] width 92 height 22
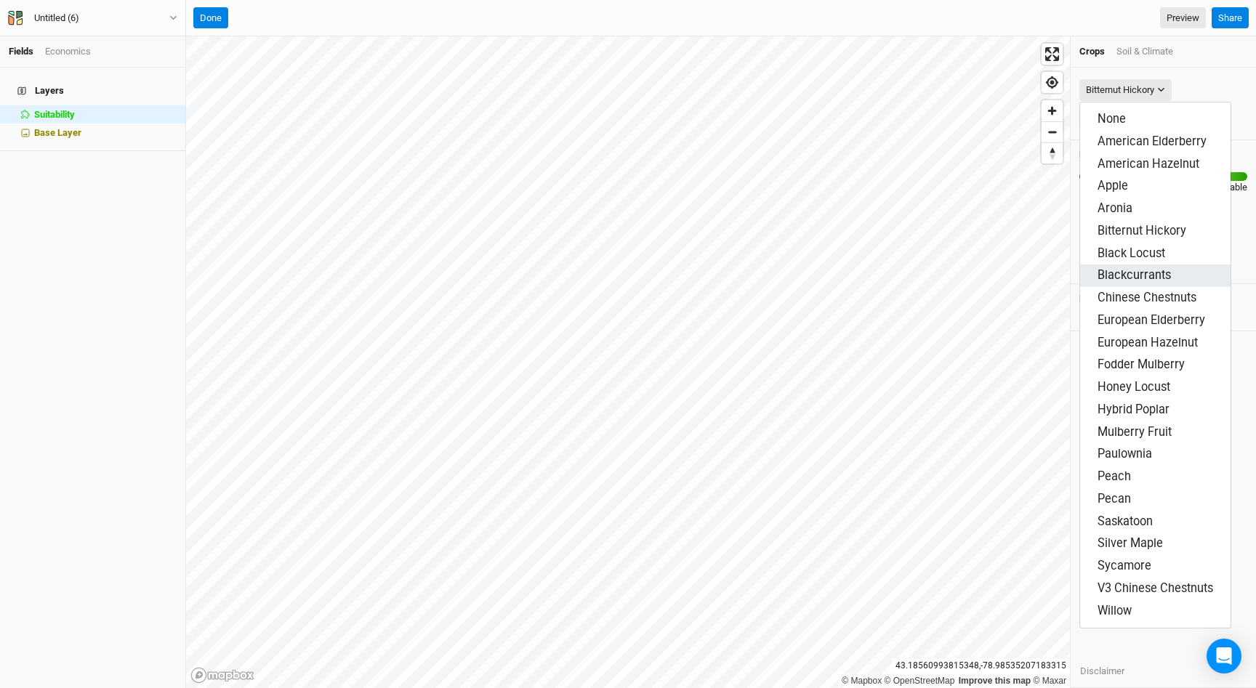
click at [1147, 269] on span "Blackcurrants" at bounding box center [1134, 275] width 73 height 14
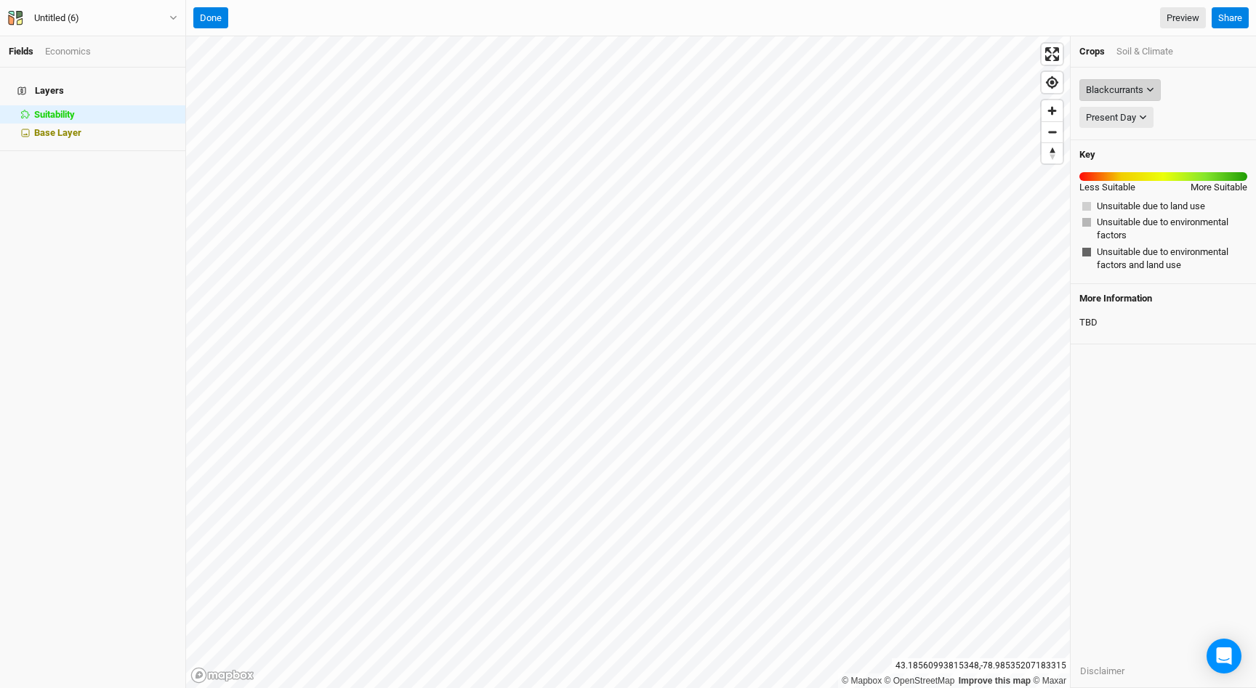
click at [1125, 92] on div "Blackcurrants" at bounding box center [1114, 90] width 57 height 15
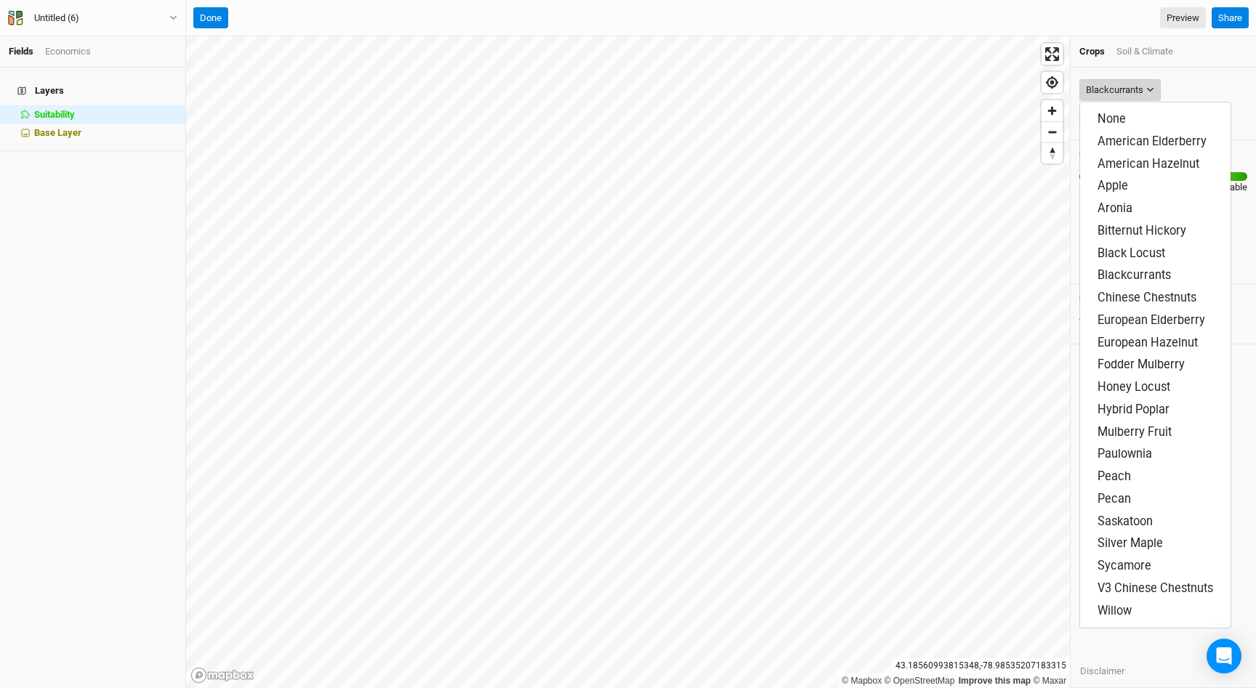
click at [1123, 89] on div "Blackcurrants" at bounding box center [1114, 90] width 57 height 15
